Goal: Find specific page/section: Find specific page/section

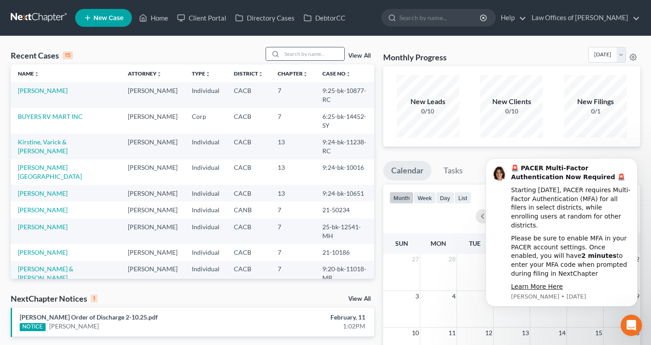
click at [304, 60] on input "search" at bounding box center [313, 53] width 63 height 13
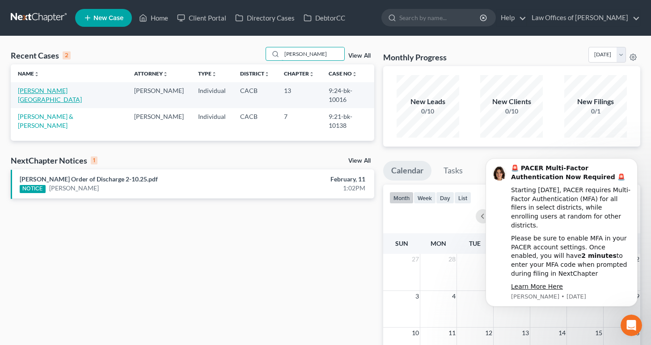
type input "[PERSON_NAME]"
click at [41, 89] on link "[PERSON_NAME][GEOGRAPHIC_DATA]" at bounding box center [50, 95] width 64 height 17
select select "10"
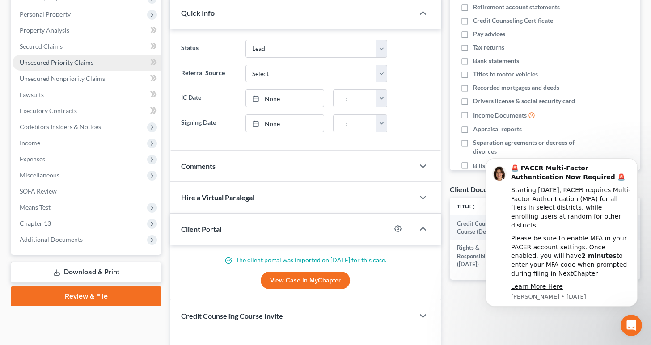
scroll to position [152, 0]
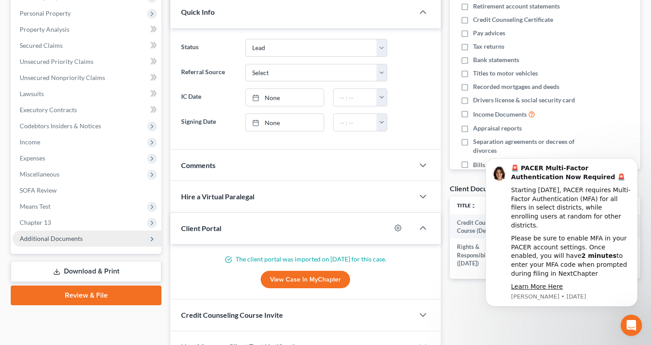
click at [76, 236] on span "Additional Documents" at bounding box center [51, 239] width 63 height 8
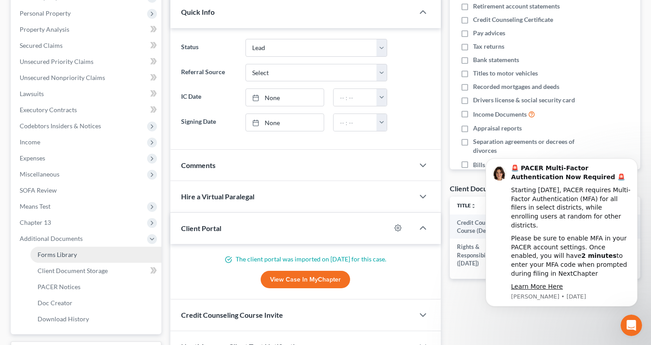
click at [78, 254] on link "Forms Library" at bounding box center [95, 255] width 131 height 16
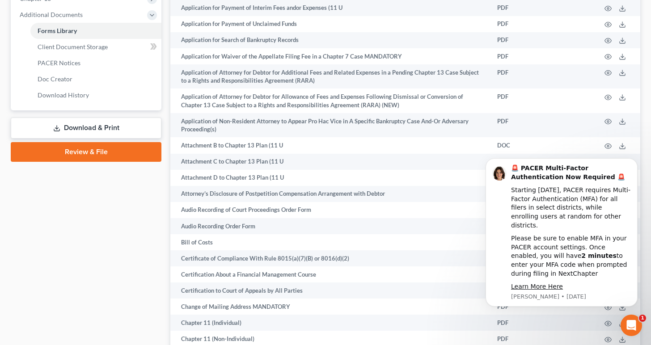
scroll to position [374, 0]
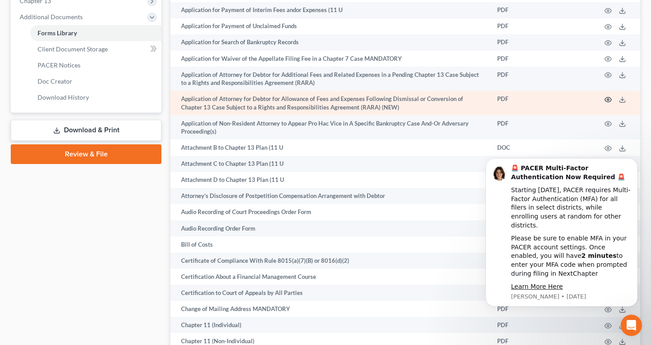
click at [608, 101] on circle "button" at bounding box center [608, 100] width 2 height 2
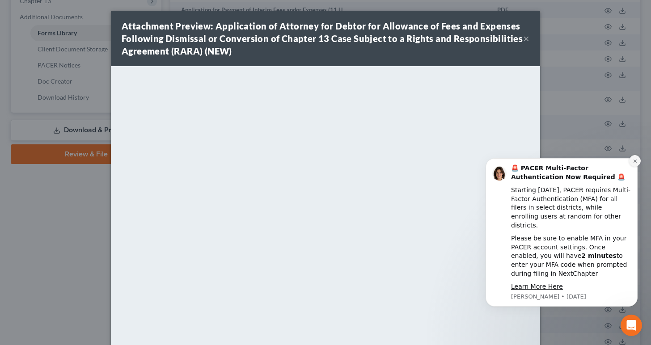
click at [633, 160] on icon "Dismiss notification" at bounding box center [635, 161] width 5 height 5
